Goal: Task Accomplishment & Management: Manage account settings

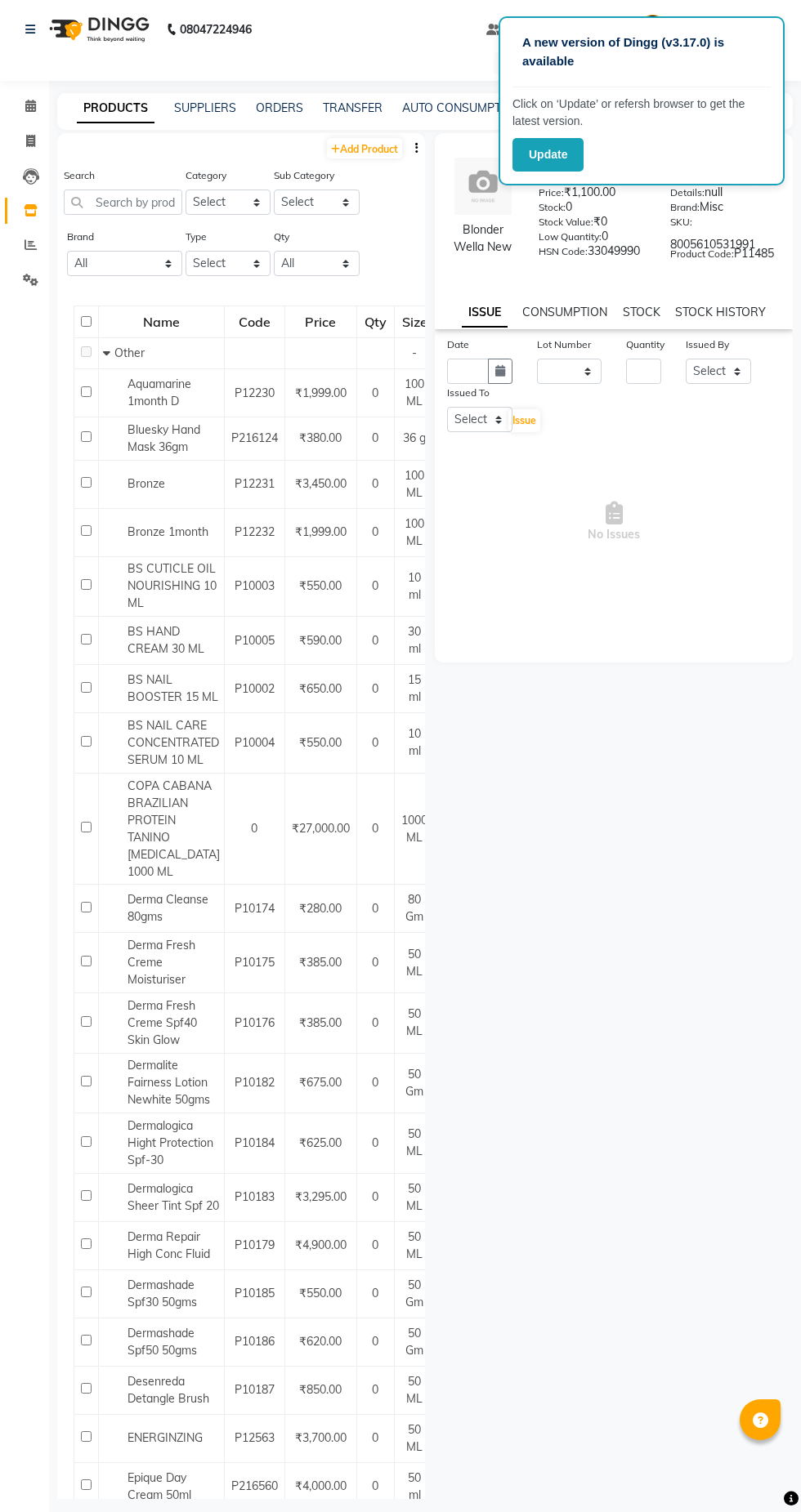
select select
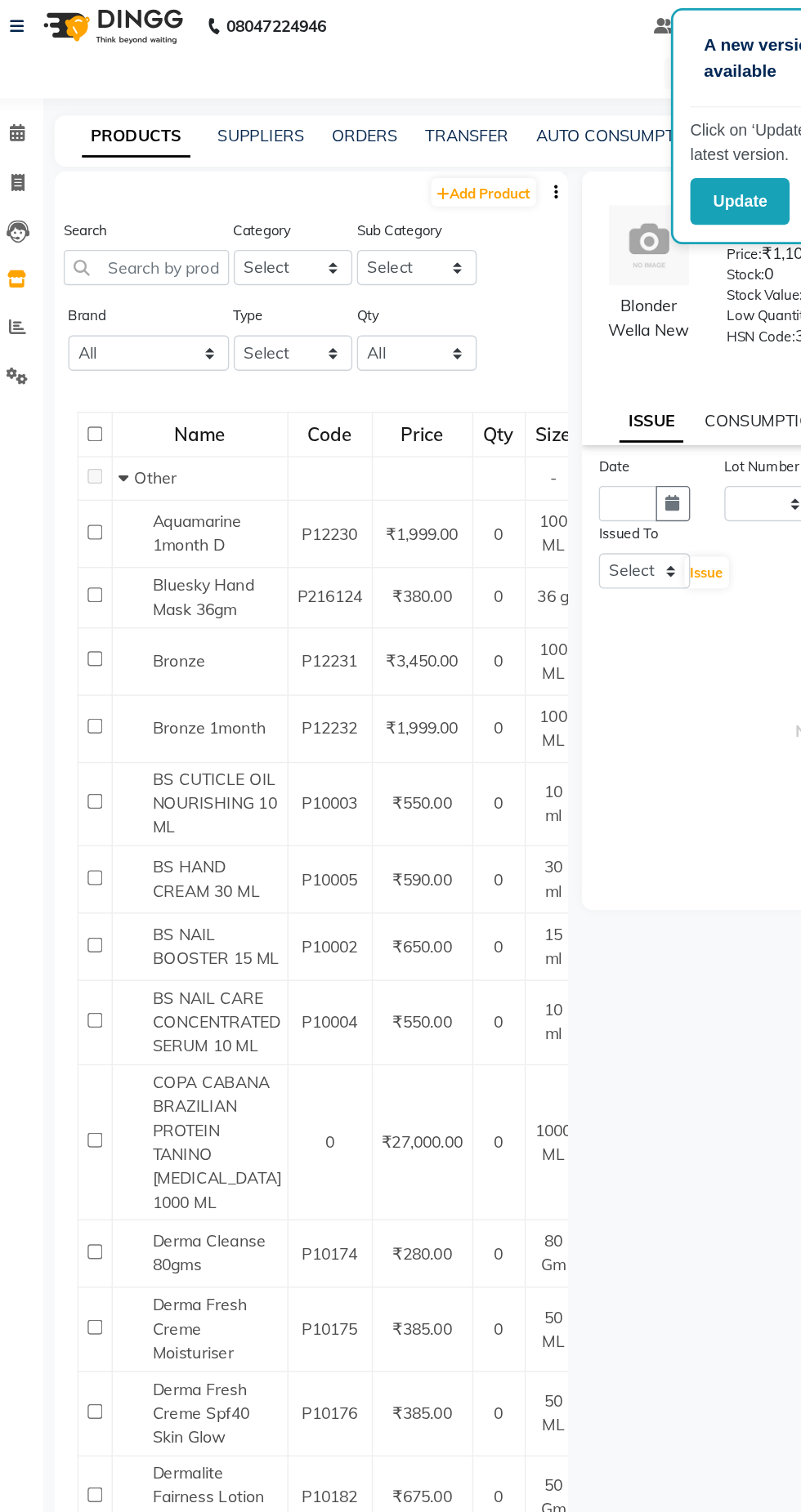
scroll to position [2, 0]
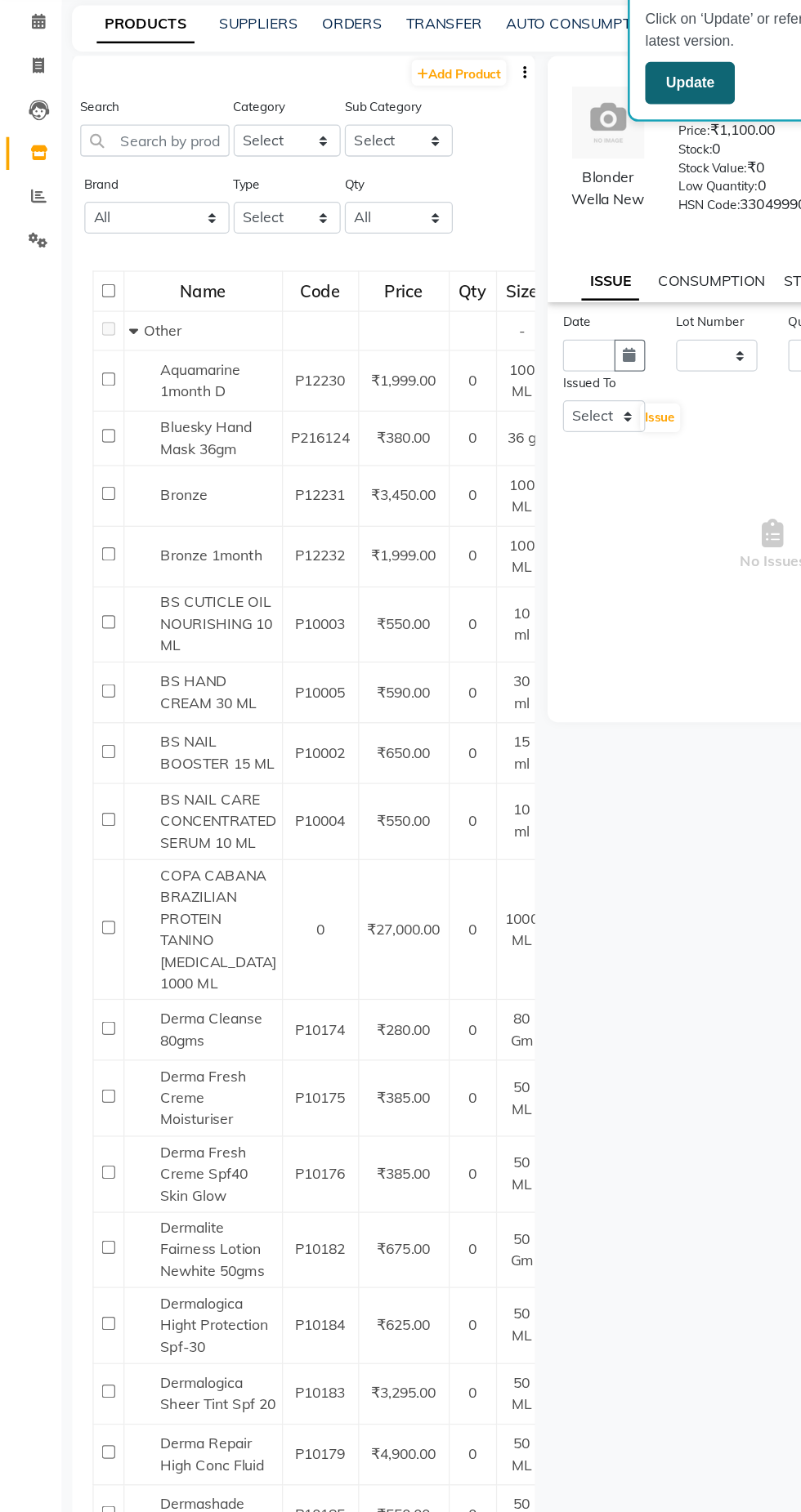
click at [543, 143] on button "Update" at bounding box center [548, 154] width 71 height 34
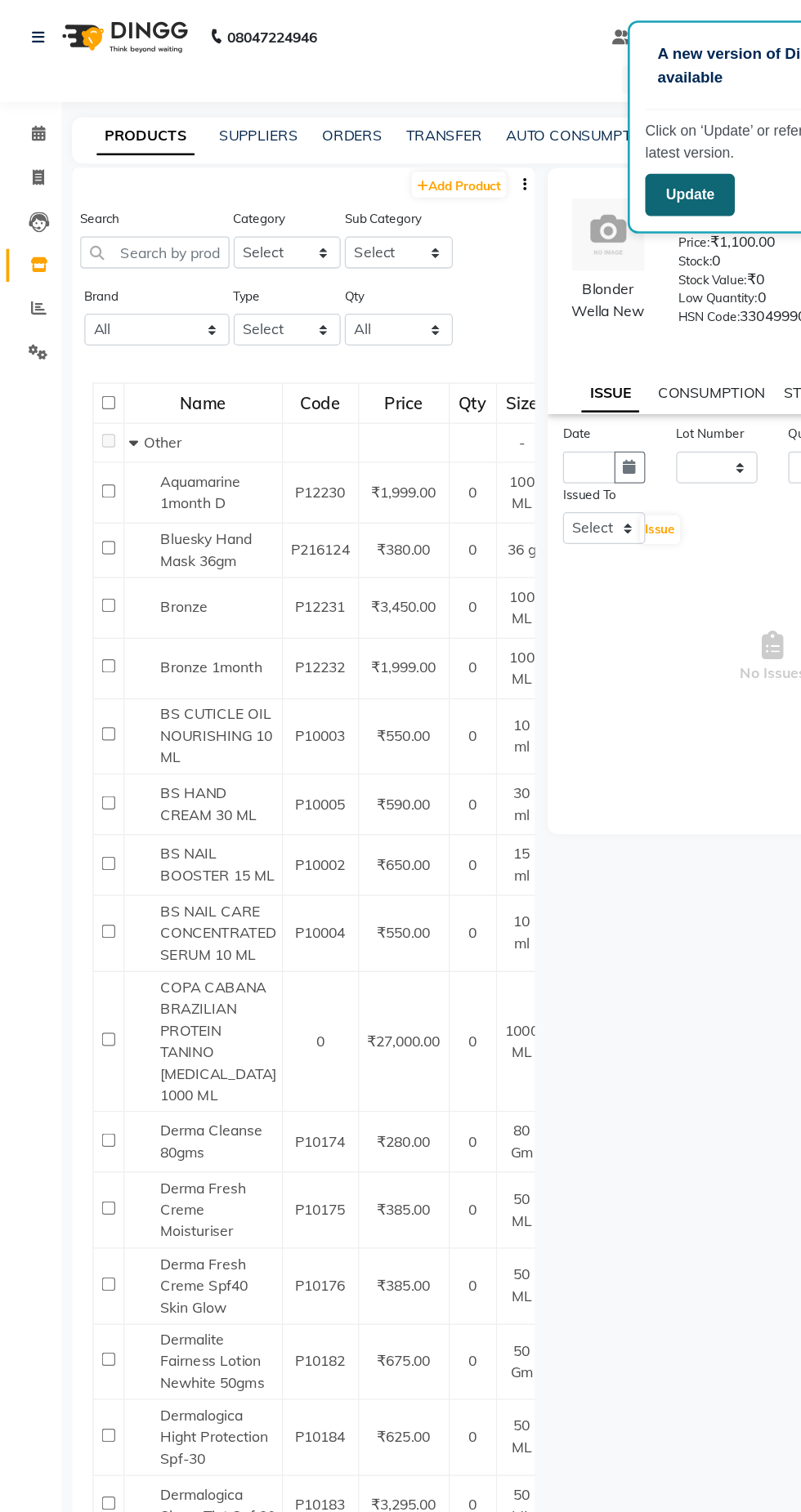
click at [557, 154] on button "Update" at bounding box center [548, 154] width 71 height 34
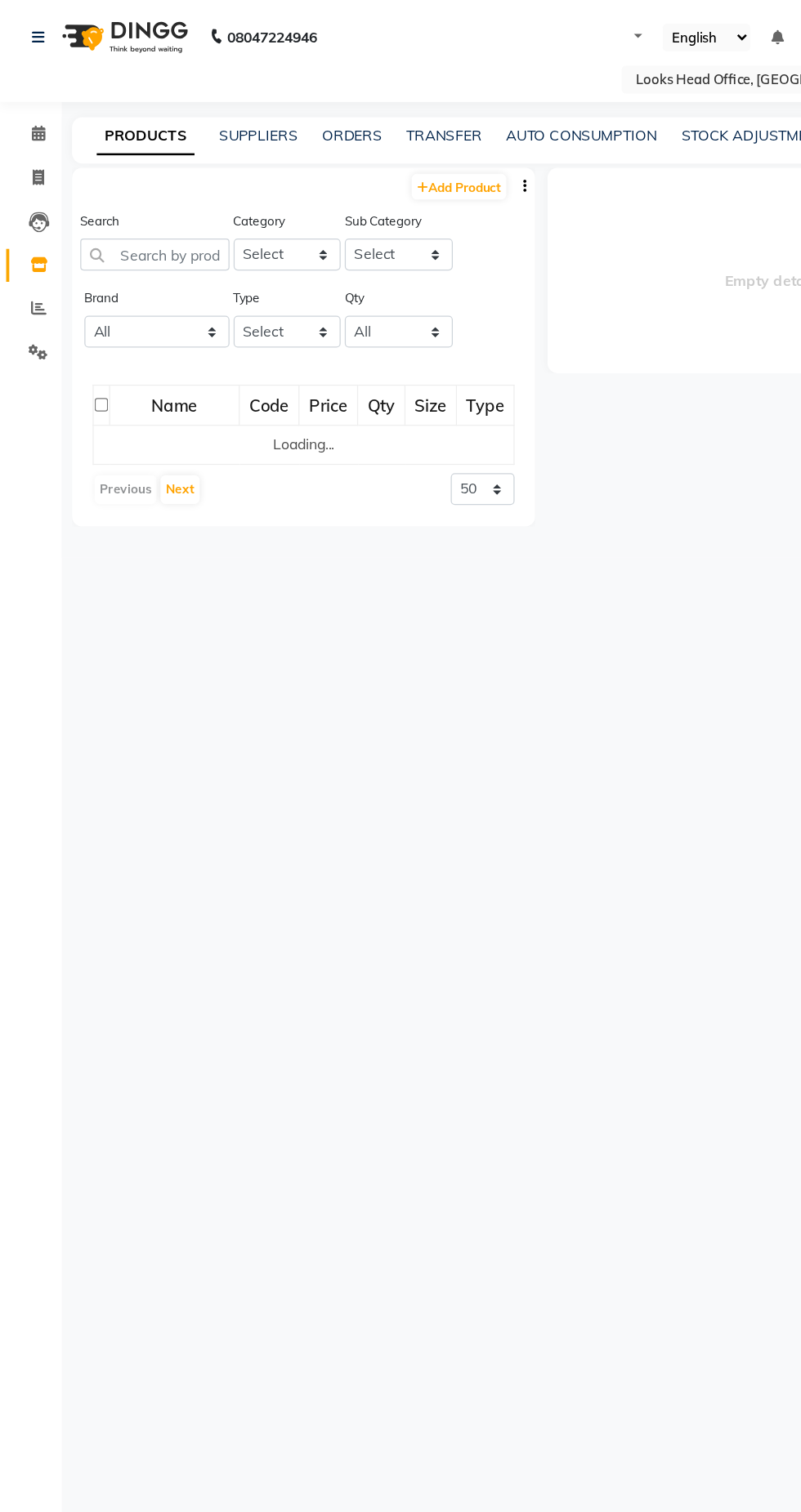
select select
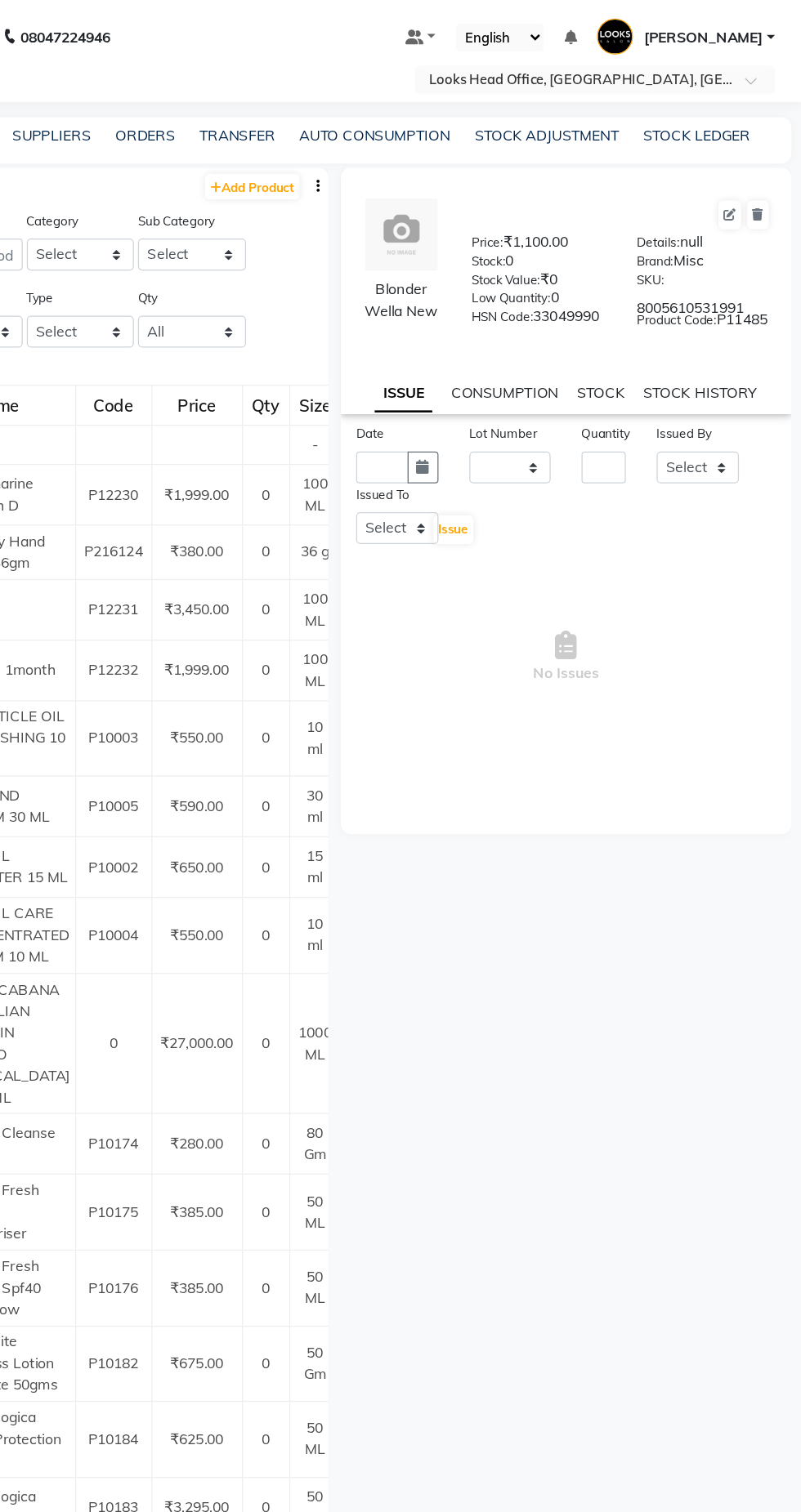
click at [735, 29] on span "[PERSON_NAME]" at bounding box center [722, 30] width 95 height 17
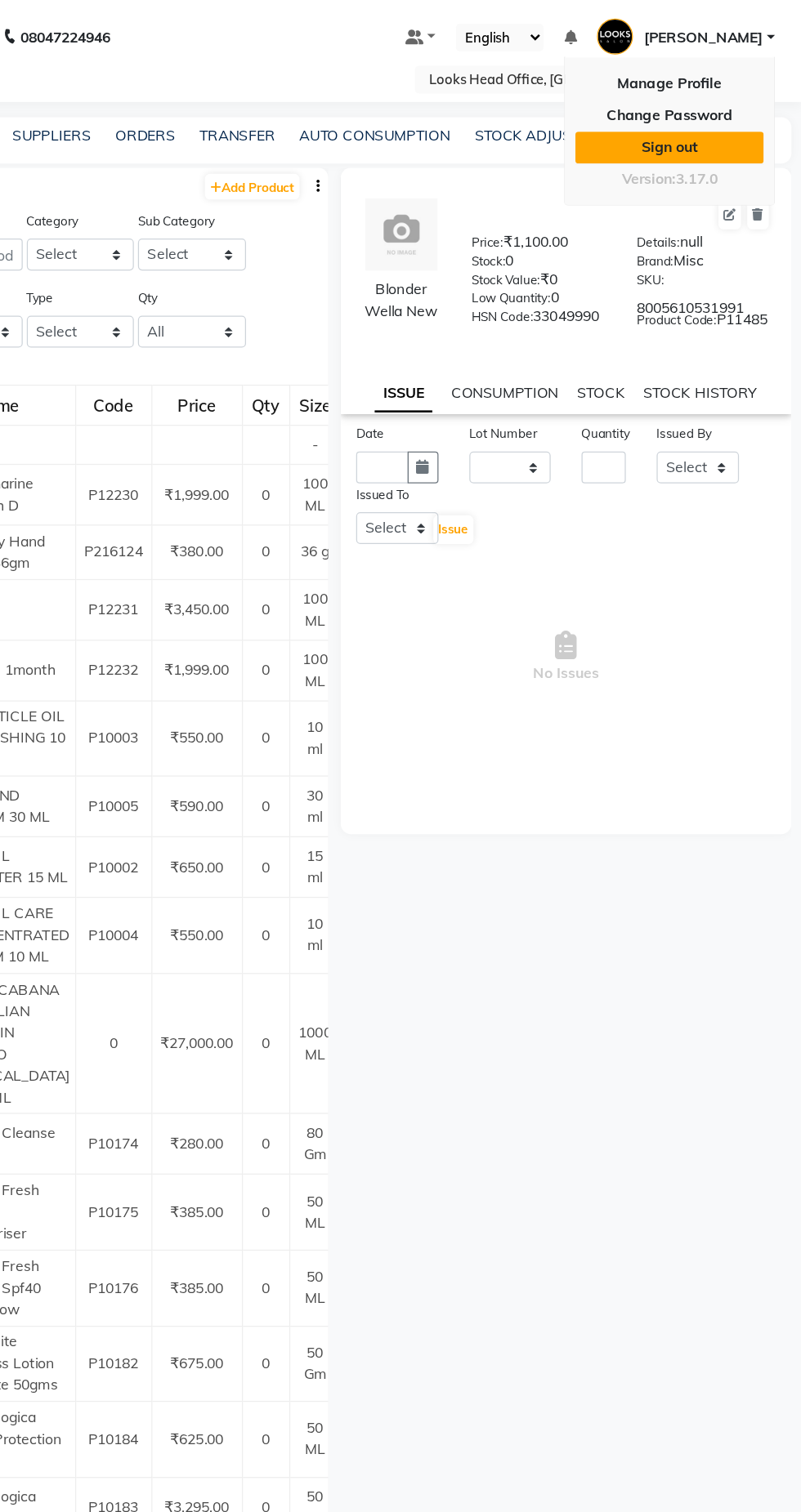
click at [714, 106] on link "Sign out" at bounding box center [695, 117] width 149 height 26
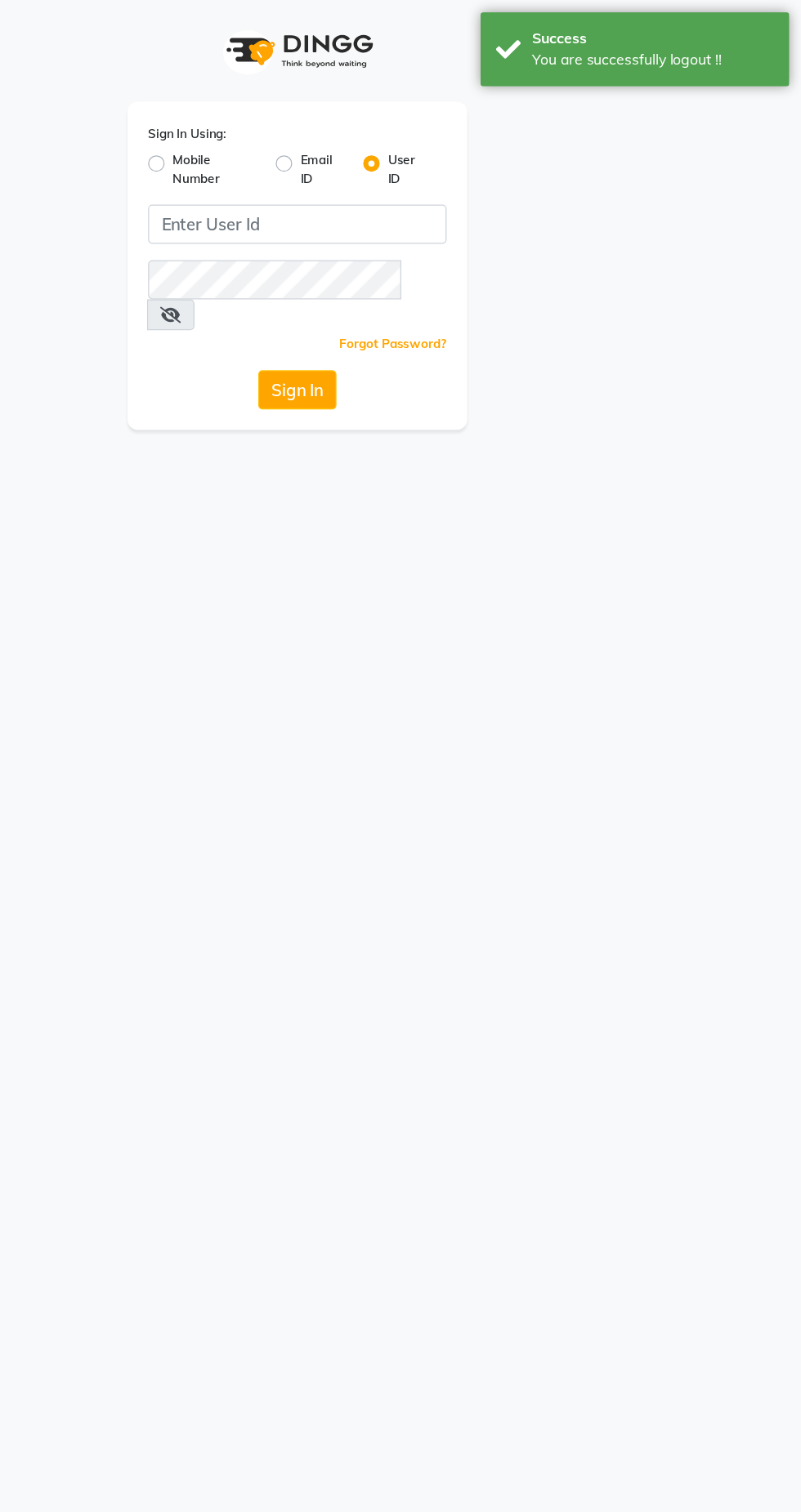
click at [312, 142] on label "Mobile Number" at bounding box center [336, 135] width 68 height 30
click at [312, 131] on input "Mobile Number" at bounding box center [307, 125] width 11 height 11
radio input "true"
radio input "false"
click at [458, 171] on input "Username" at bounding box center [427, 178] width 182 height 31
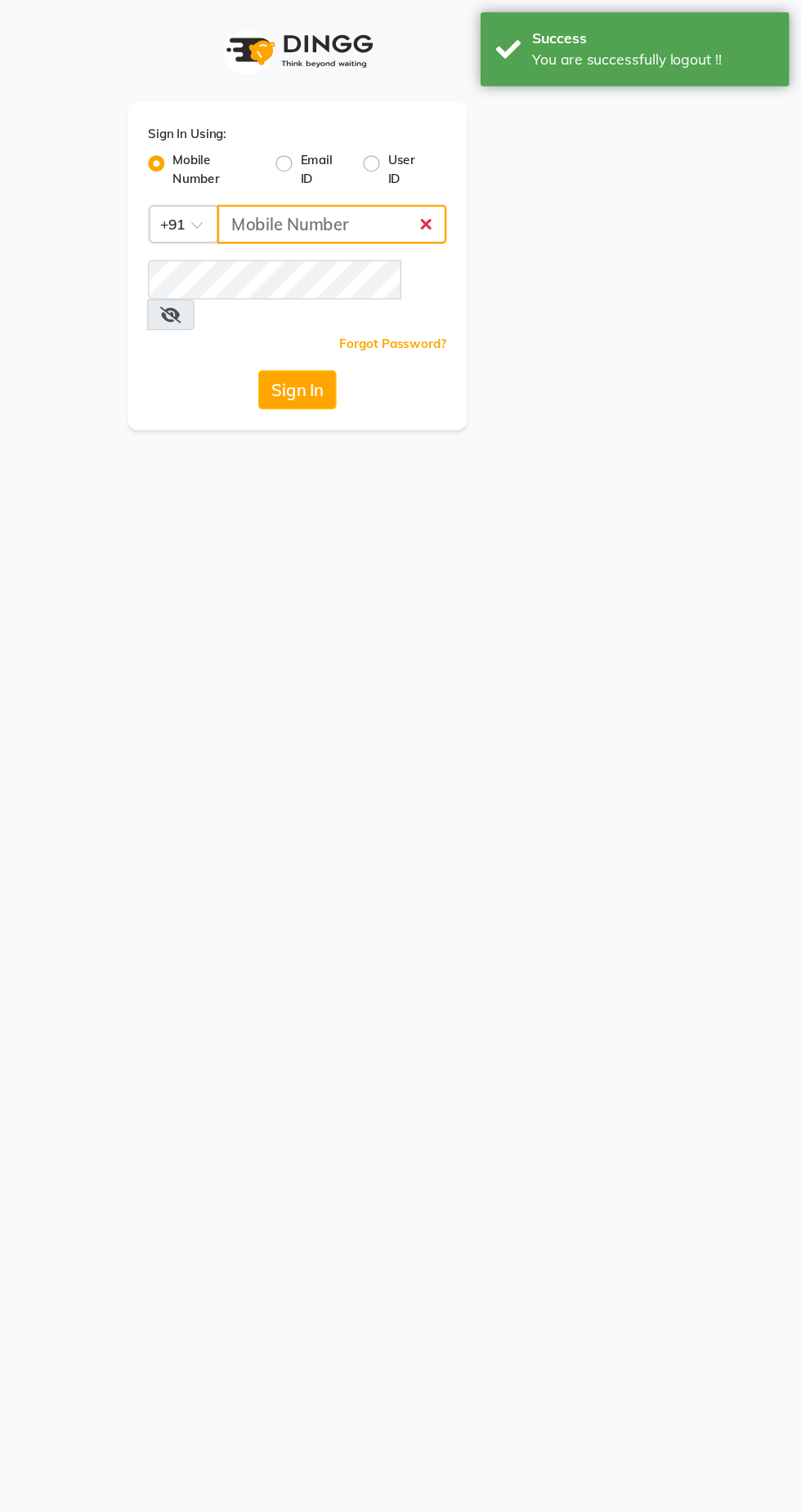
type input "8285358533"
click at [370, 294] on button "Sign In" at bounding box center [400, 310] width 62 height 31
